Goal: Task Accomplishment & Management: Use online tool/utility

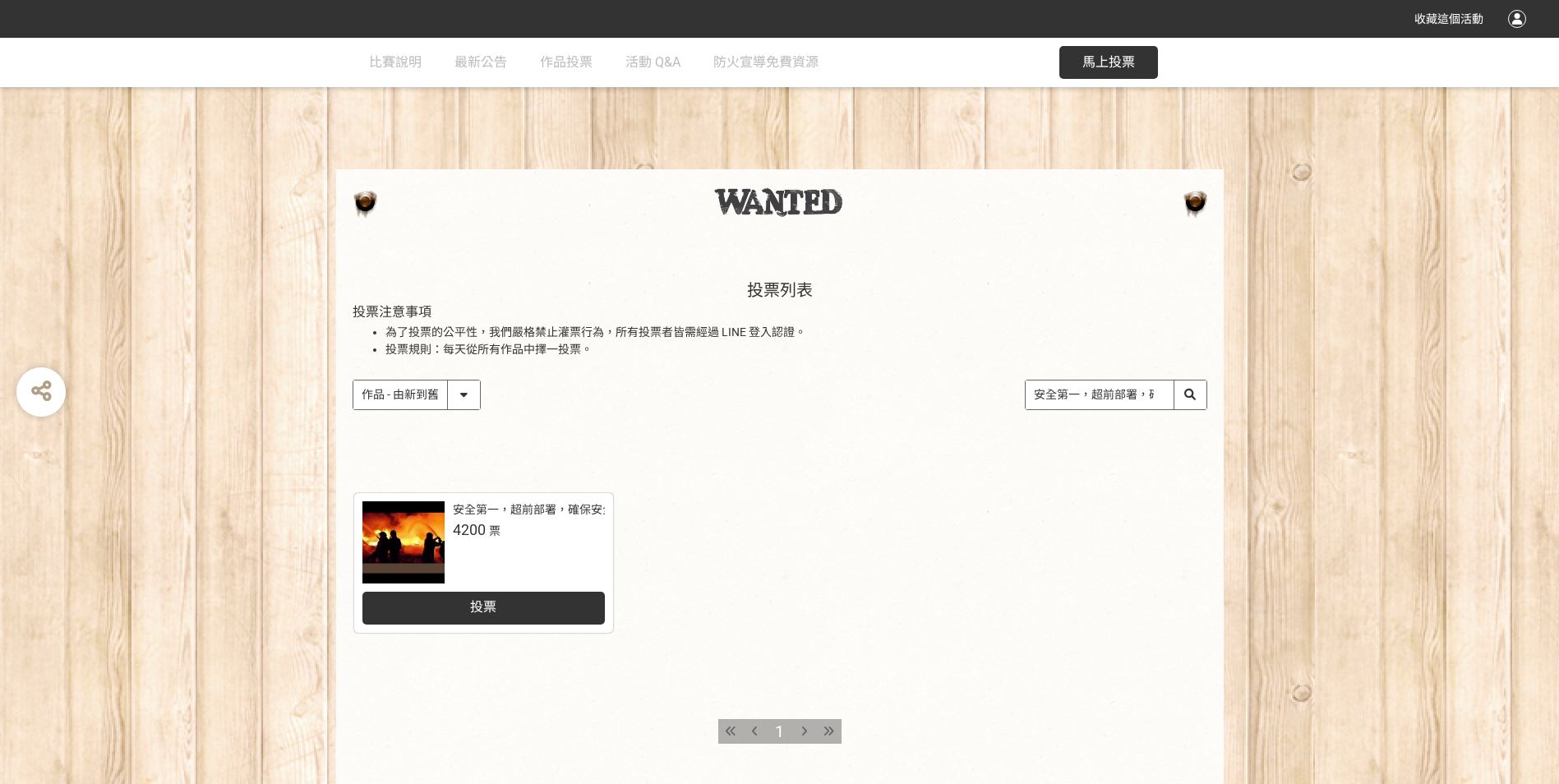
click at [552, 607] on div "投票" at bounding box center [483, 608] width 242 height 33
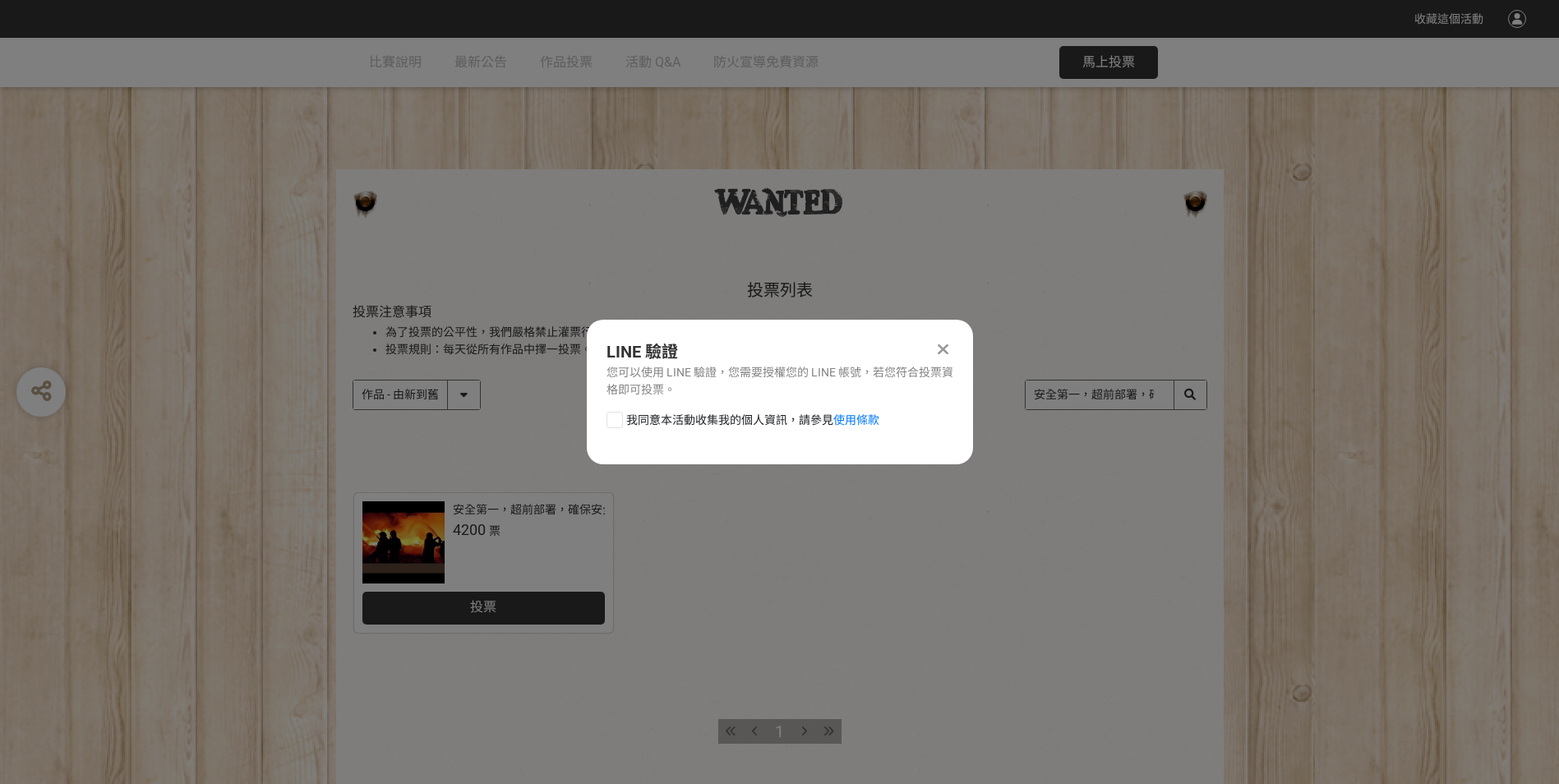
drag, startPoint x: 690, startPoint y: 392, endPoint x: 692, endPoint y: 405, distance: 13.2
click at [690, 397] on div "您可以使用 LINE 驗證，您需要授權您的 LINE 帳號，若您符合投票資格即可投票。" at bounding box center [779, 381] width 347 height 35
click at [696, 418] on span "我同意本活動收集我的個人資訊，請參見 使用條款" at bounding box center [753, 420] width 254 height 17
click at [618, 418] on input "我同意本活動收集我的個人資訊，請參見 使用條款" at bounding box center [612, 419] width 10 height 10
checkbox input "false"
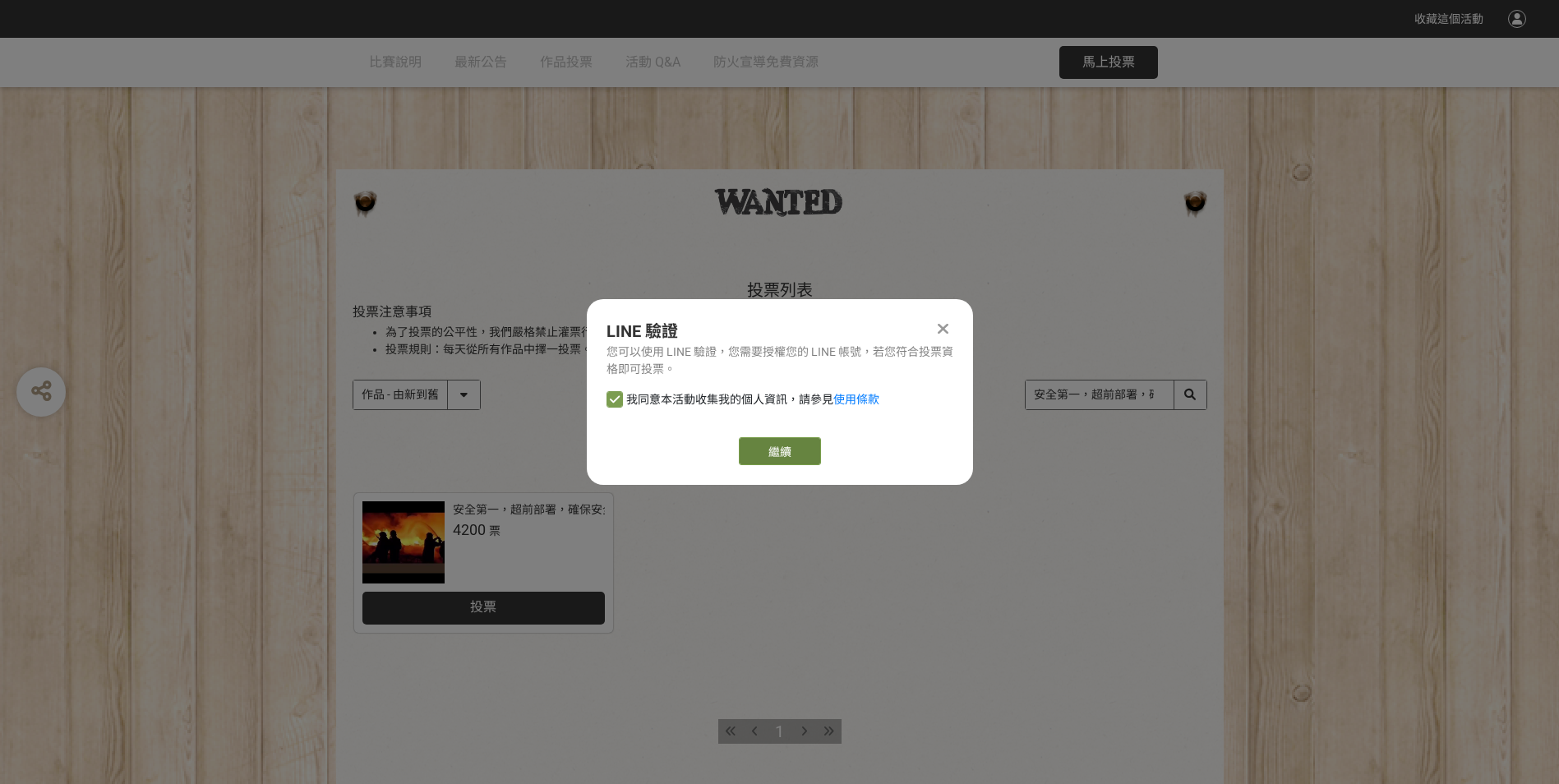
click at [780, 463] on link "繼續" at bounding box center [780, 451] width 83 height 28
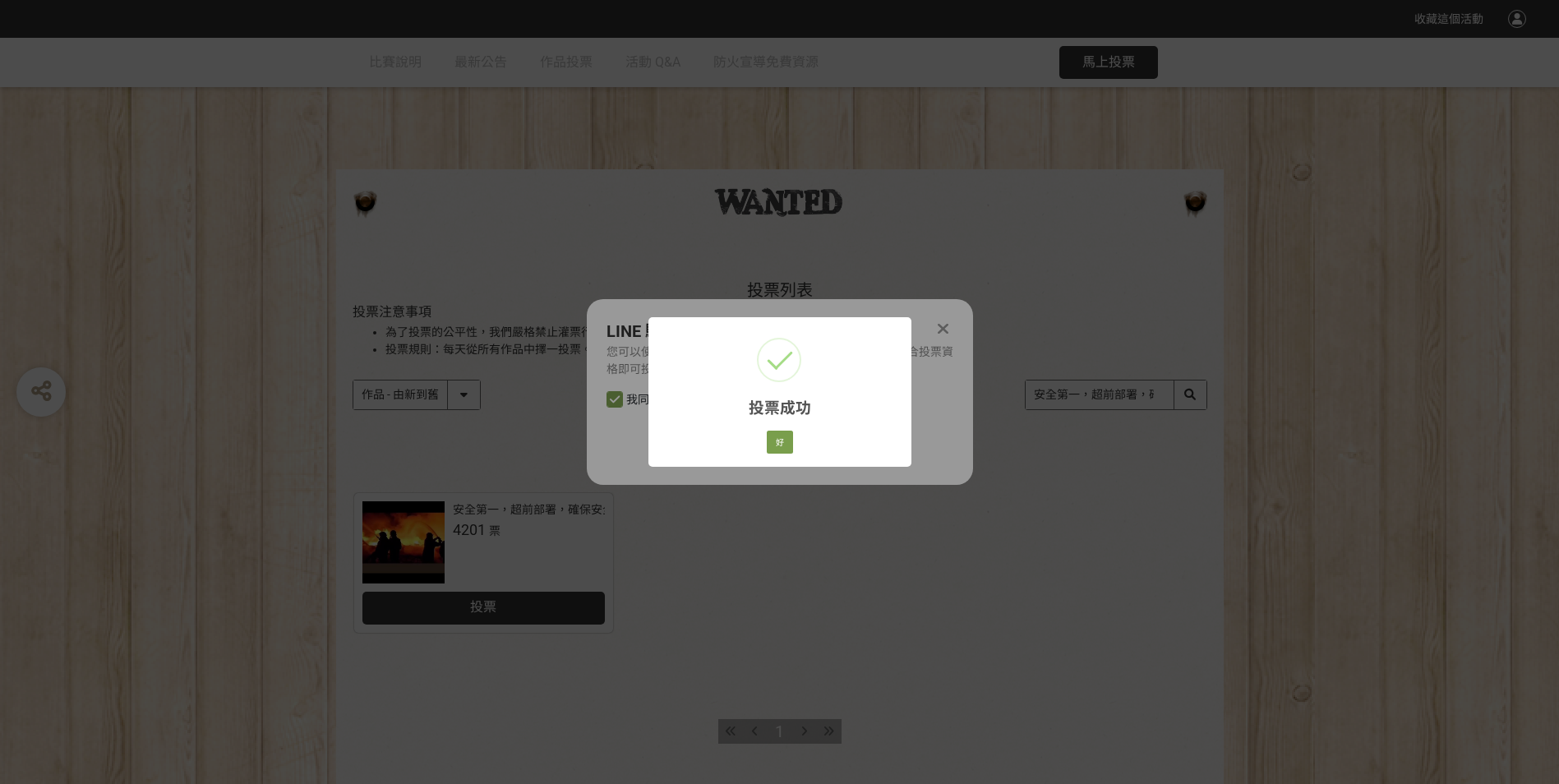
click at [1087, 522] on div "投票成功 × 好 Cancel" at bounding box center [779, 392] width 1559 height 784
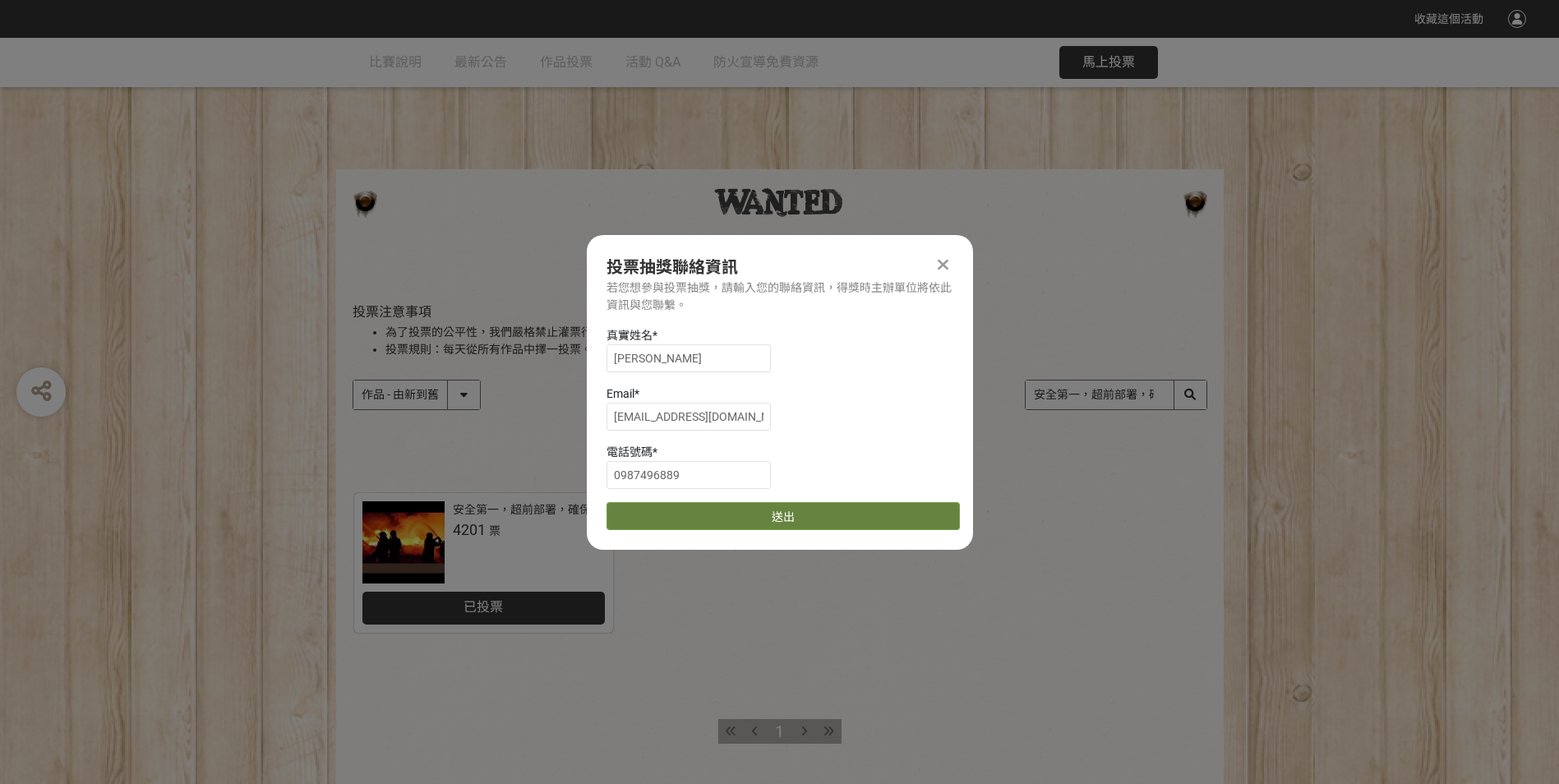
click at [855, 512] on button "送出" at bounding box center [783, 516] width 353 height 28
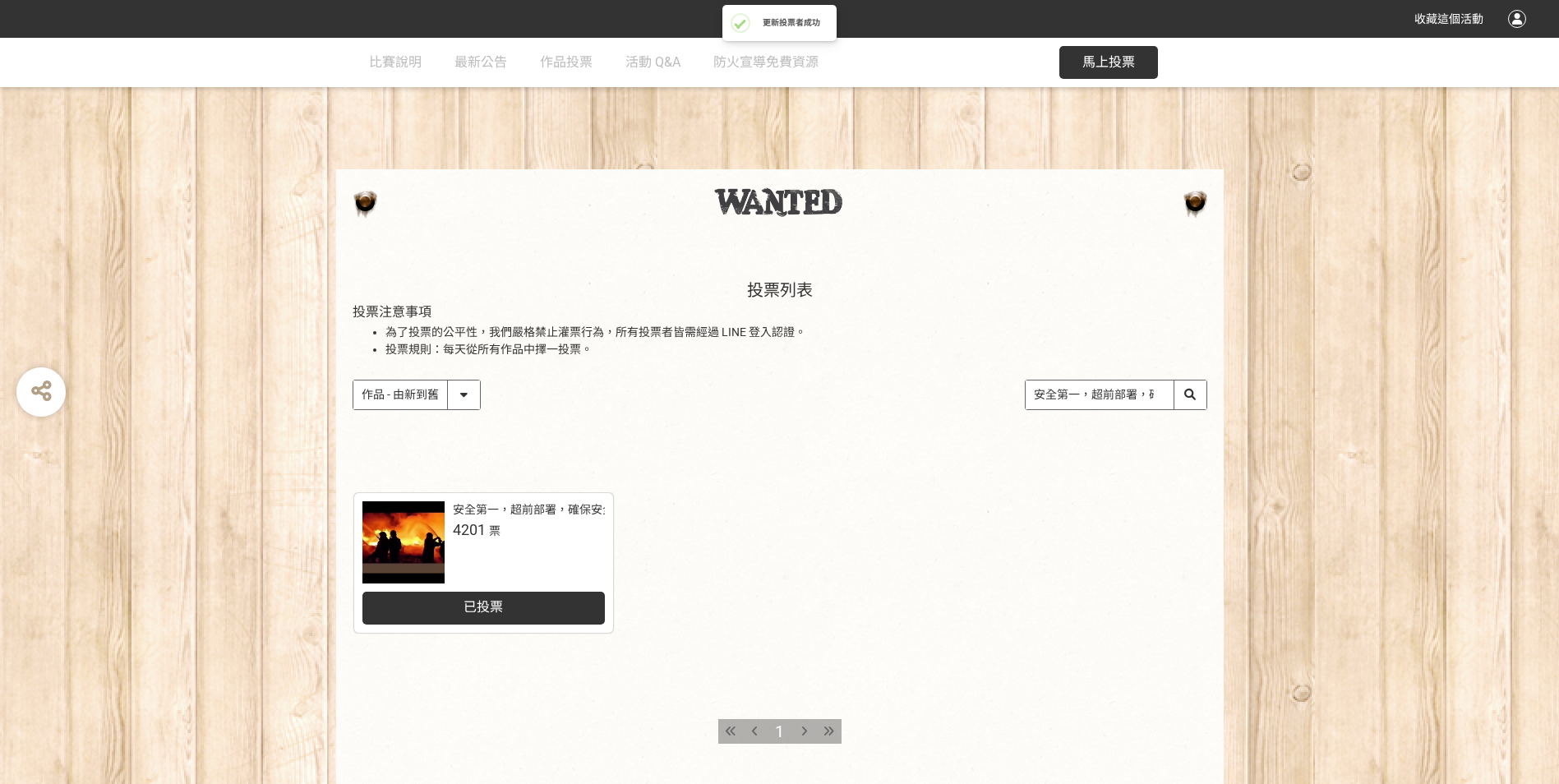
scroll to position [1, 0]
